Goal: Transaction & Acquisition: Book appointment/travel/reservation

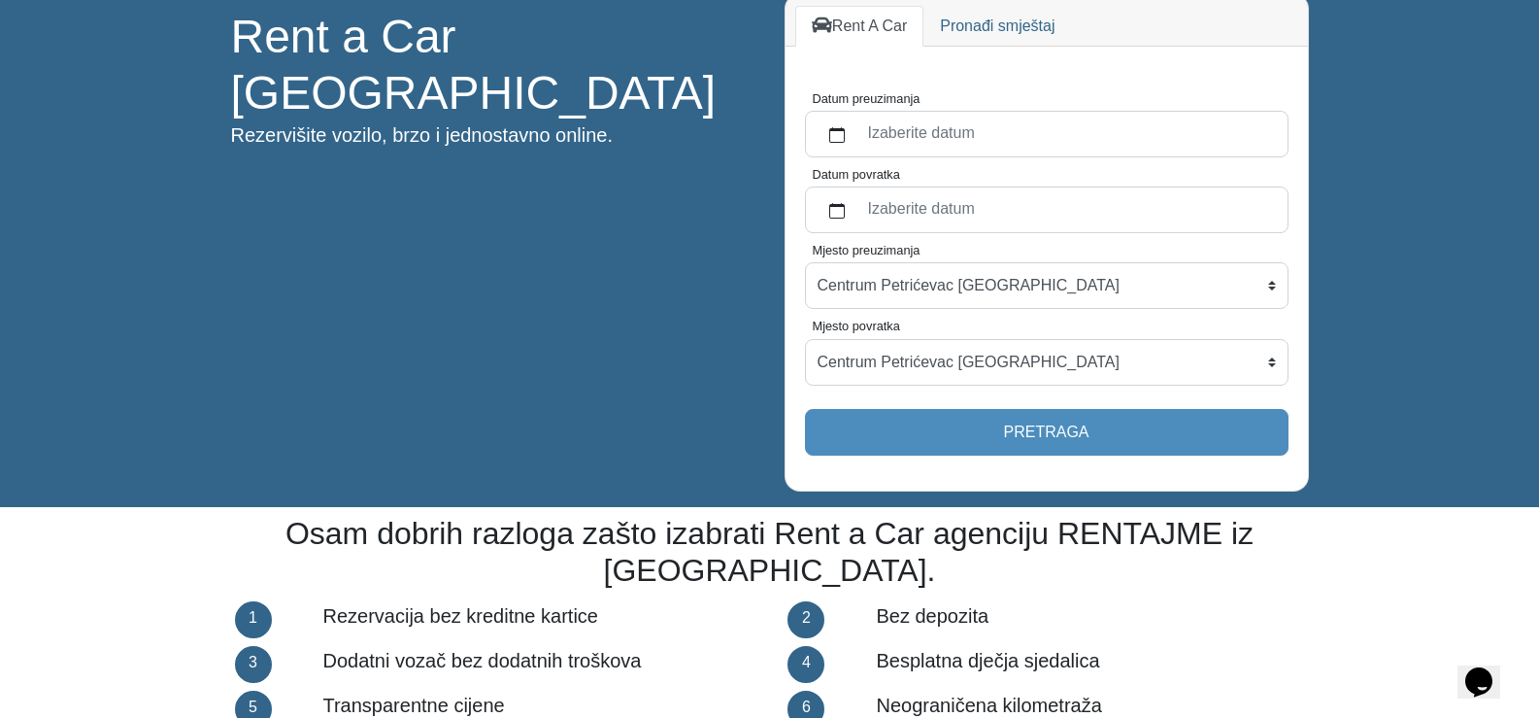
scroll to position [97, 0]
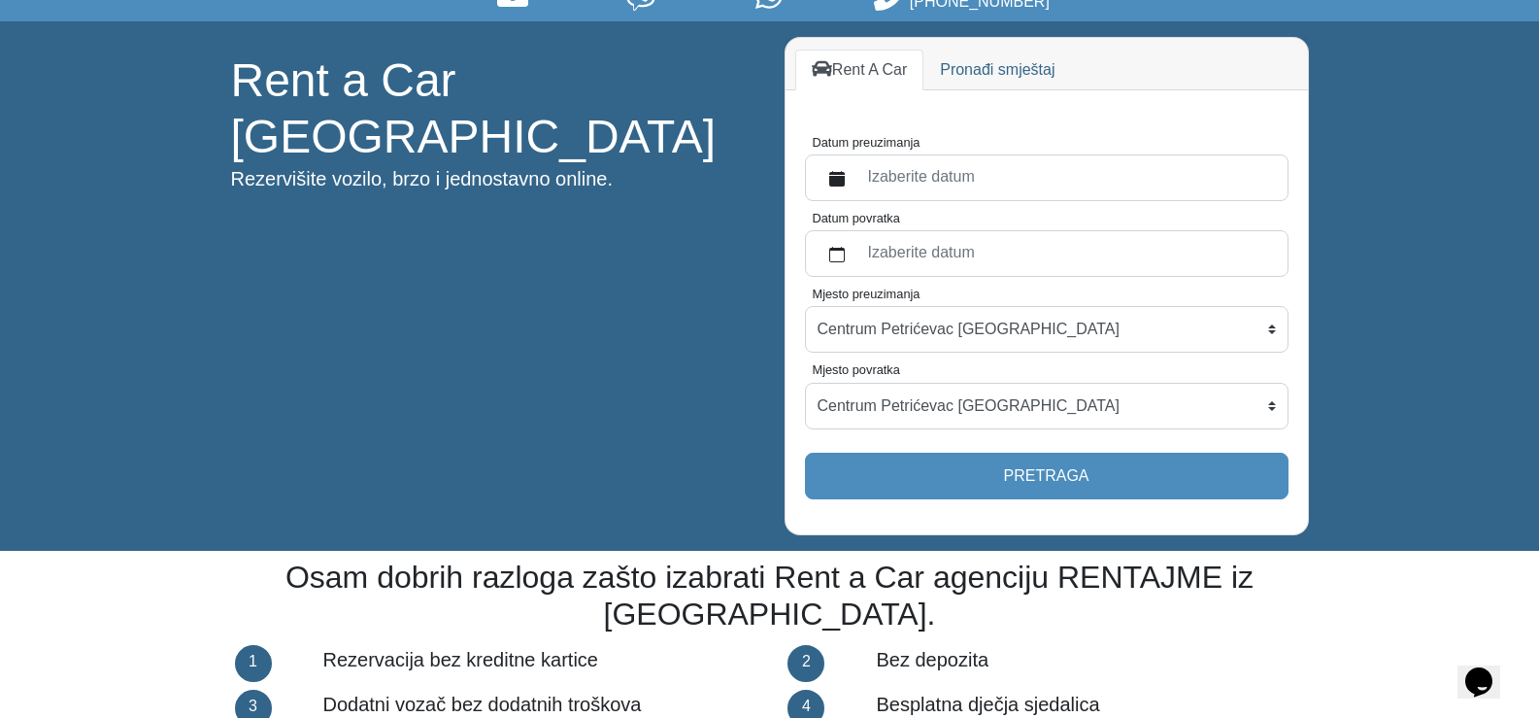
click at [942, 168] on label "Izaberite datum" at bounding box center [1067, 177] width 420 height 35
click at [857, 168] on button "Datum preuzimanja" at bounding box center [837, 177] width 39 height 35
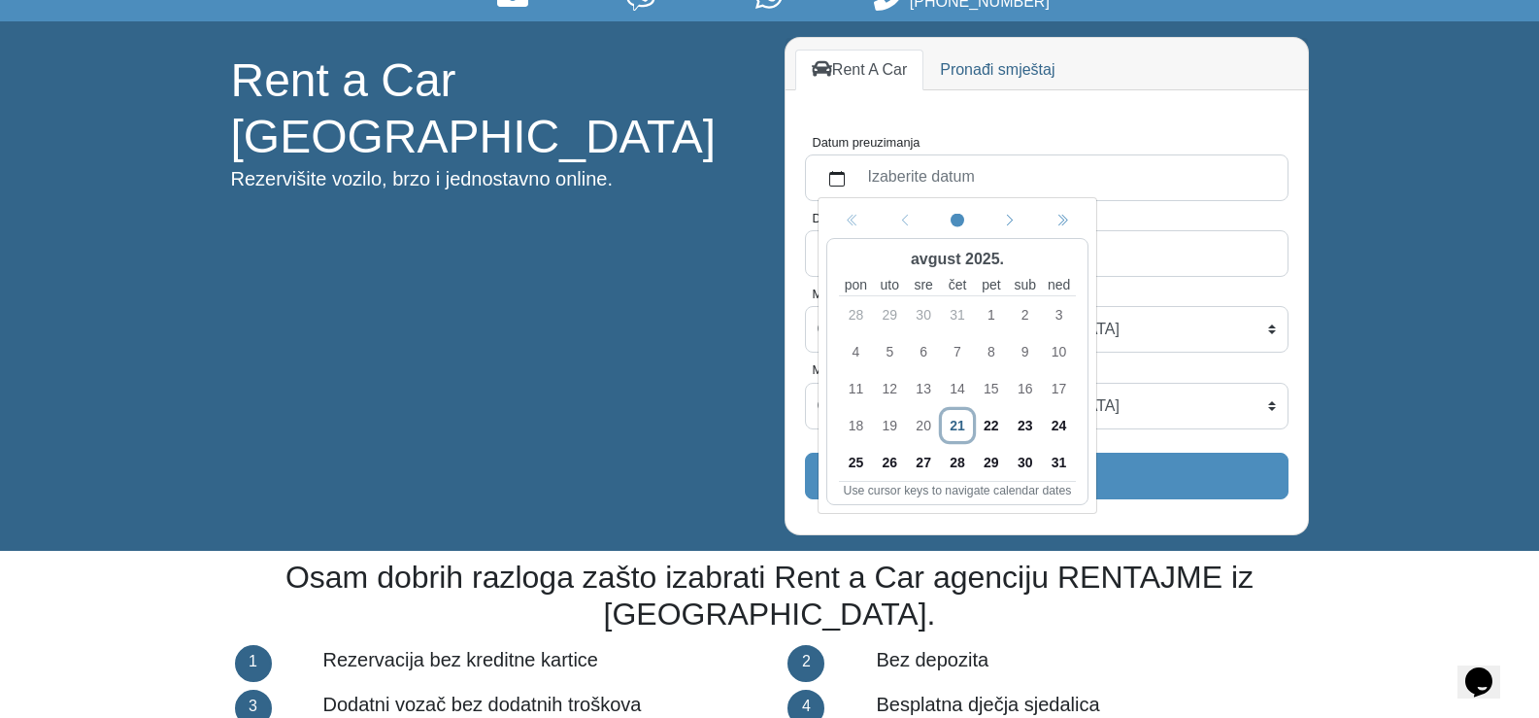
click at [1014, 421] on span "23" at bounding box center [1024, 425] width 31 height 31
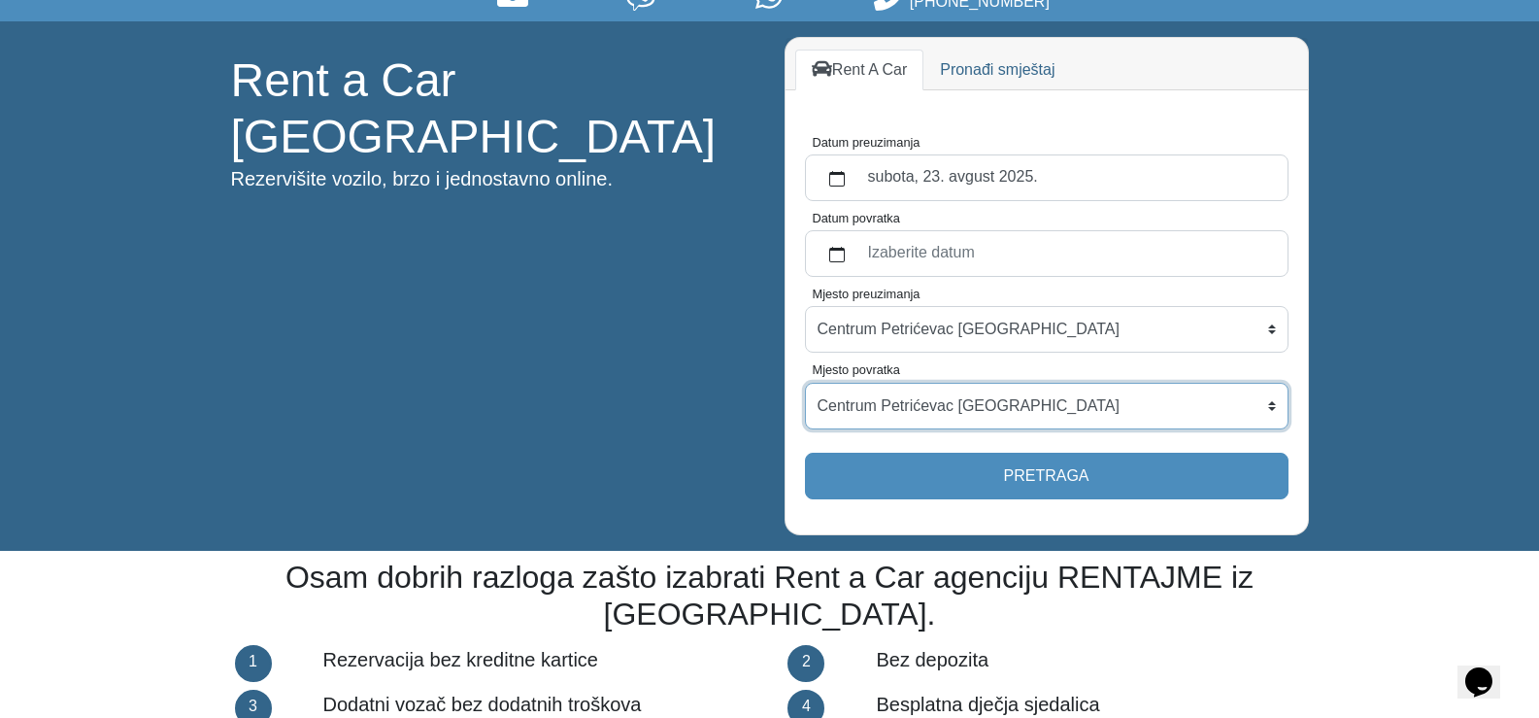
click at [1005, 410] on select "Centrum Petrićevac [GEOGRAPHIC_DATA] Po dogovoru ([GEOGRAPHIC_DATA]) [GEOGRAPHI…" at bounding box center [1047, 406] width 484 height 47
click at [942, 236] on label "Izaberite datum" at bounding box center [1067, 253] width 420 height 35
click at [857, 236] on button "Datum povratka" at bounding box center [837, 253] width 39 height 35
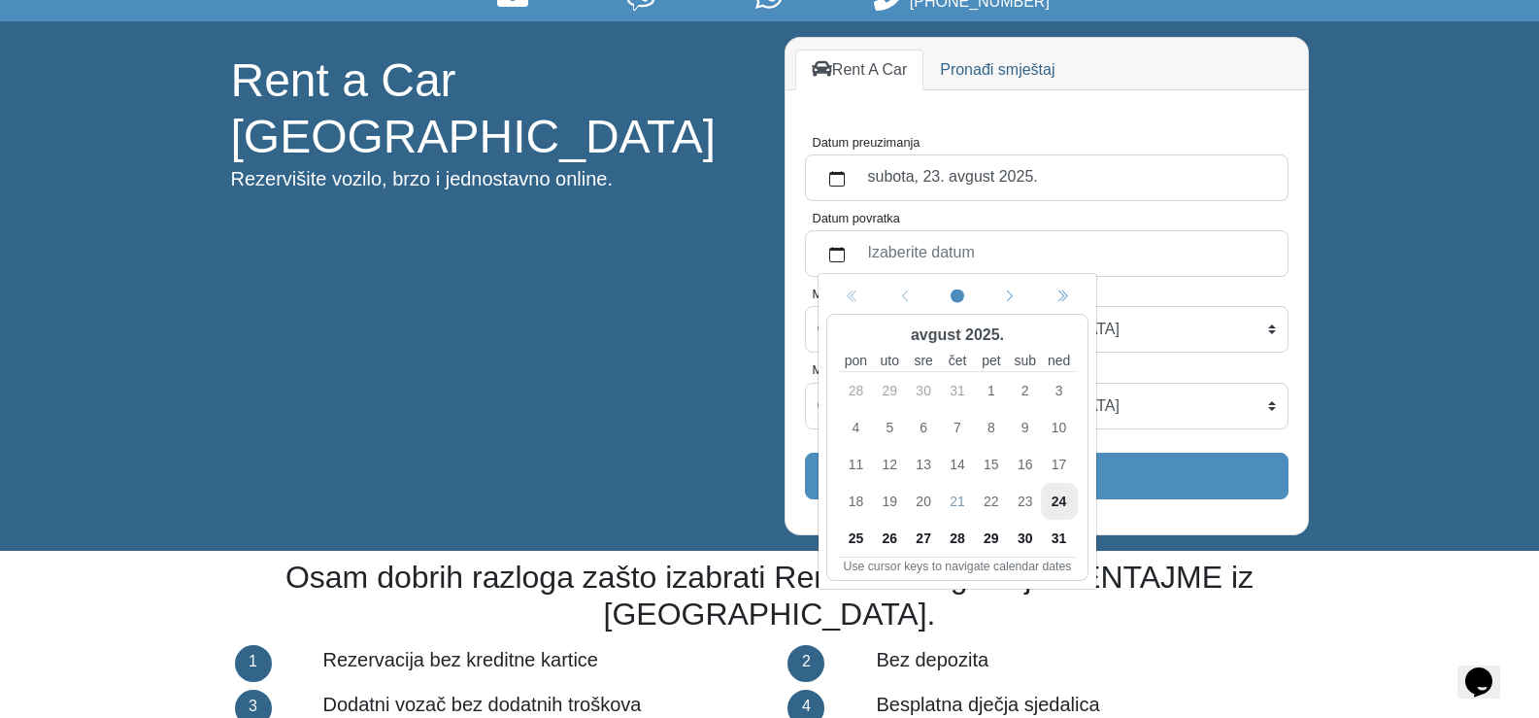
click at [887, 534] on span "26" at bounding box center [889, 538] width 31 height 31
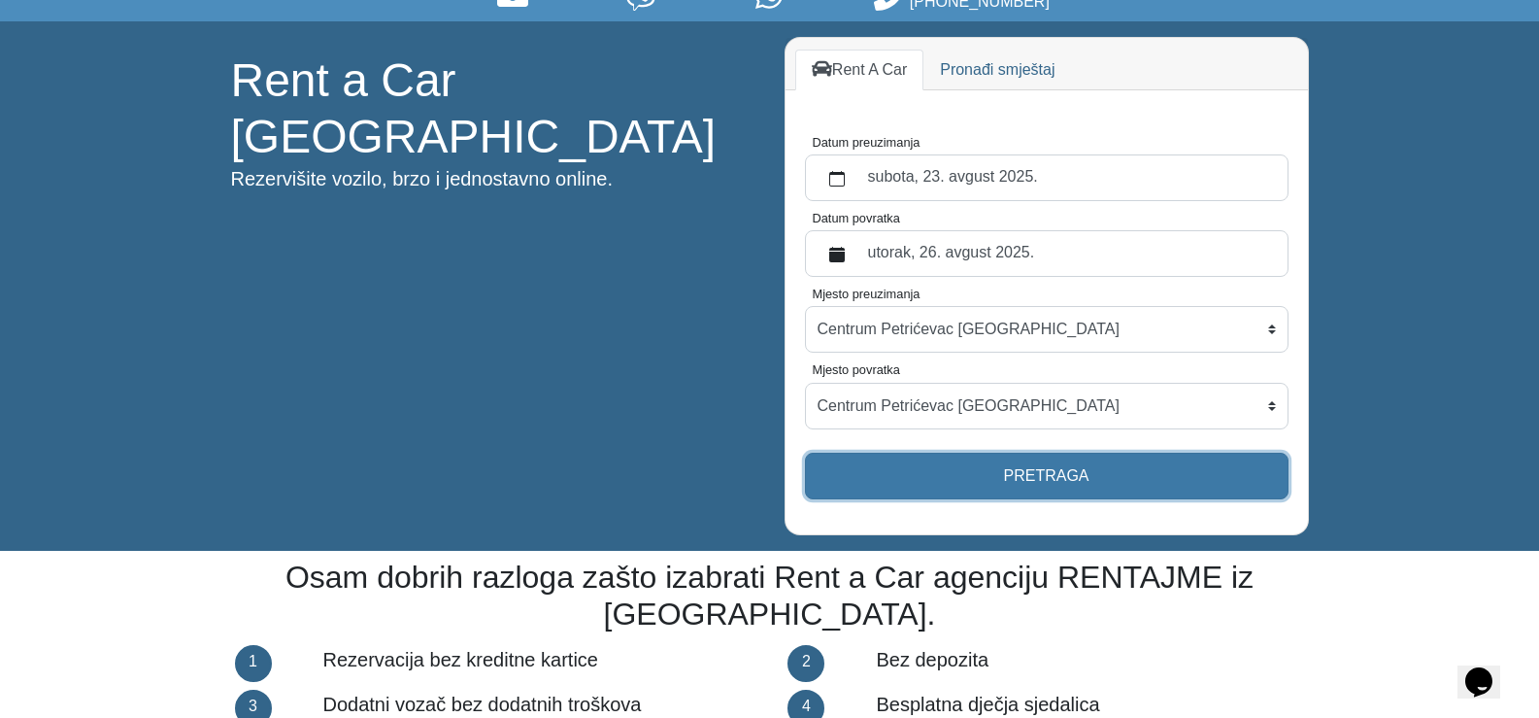
click at [901, 483] on button "Pretraga" at bounding box center [1047, 476] width 484 height 47
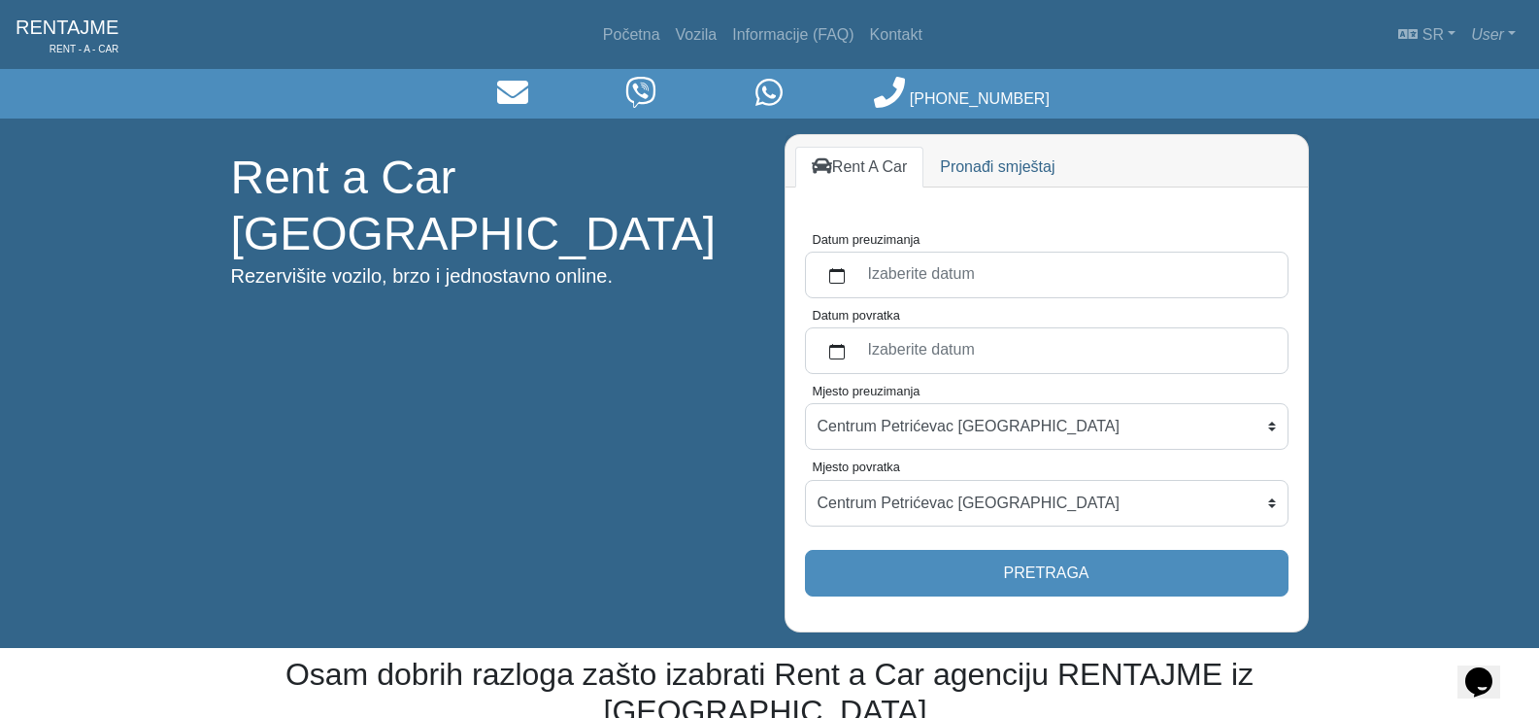
scroll to position [97, 0]
